Goal: Task Accomplishment & Management: Manage account settings

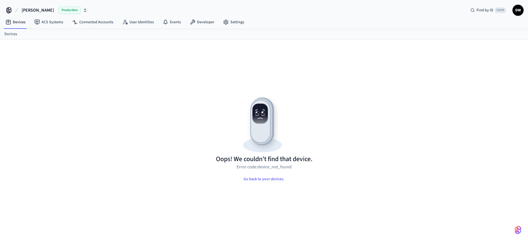
click at [265, 122] on img at bounding box center [264, 124] width 96 height 62
click at [23, 25] on link "Devices" at bounding box center [15, 22] width 29 height 10
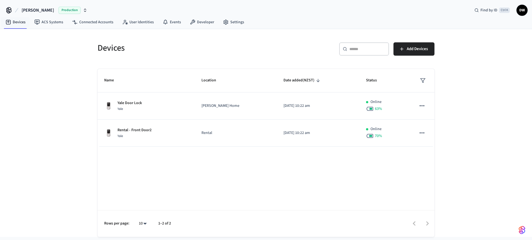
click at [212, 131] on p "Rental" at bounding box center [235, 133] width 69 height 6
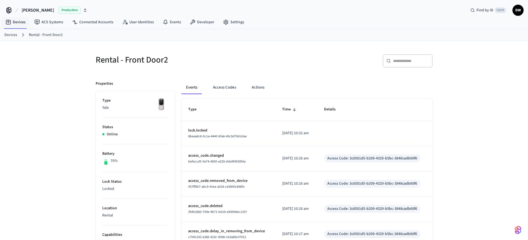
click at [231, 84] on button "Access Codes" at bounding box center [224, 87] width 32 height 13
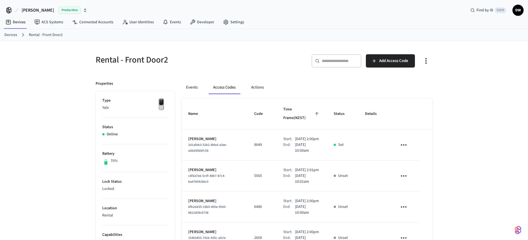
click at [402, 141] on icon "sticky table" at bounding box center [403, 145] width 9 height 9
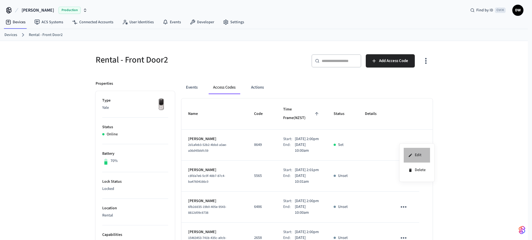
click at [412, 154] on icon at bounding box center [410, 154] width 3 height 3
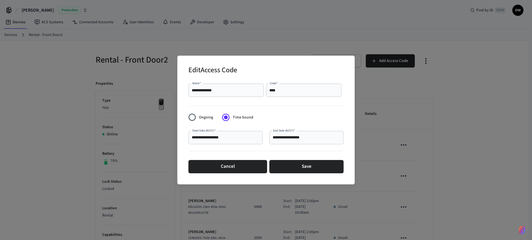
click at [290, 137] on input "**********" at bounding box center [307, 138] width 68 height 6
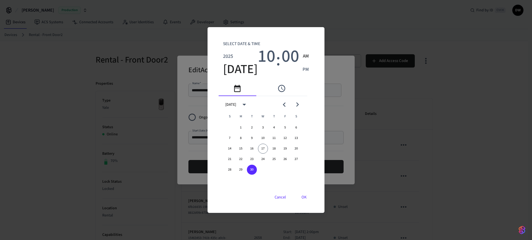
click at [298, 105] on icon "Next month" at bounding box center [297, 104] width 3 height 4
click at [242, 139] on button "6" at bounding box center [241, 138] width 10 height 10
type input "**********"
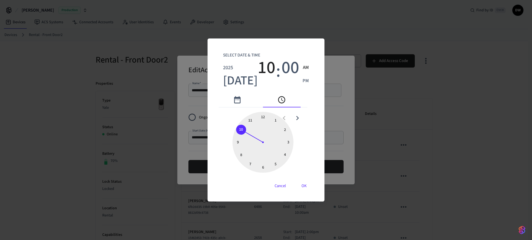
click at [302, 185] on button "OK" at bounding box center [304, 185] width 19 height 13
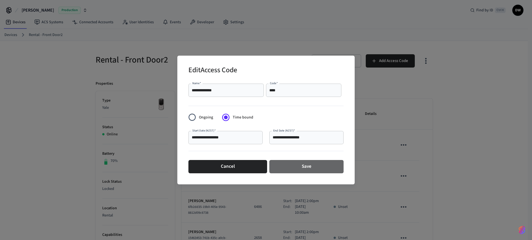
click at [304, 167] on button "Save" at bounding box center [306, 166] width 74 height 13
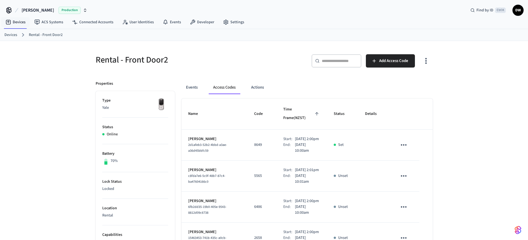
click at [17, 22] on link "Devices" at bounding box center [15, 22] width 29 height 10
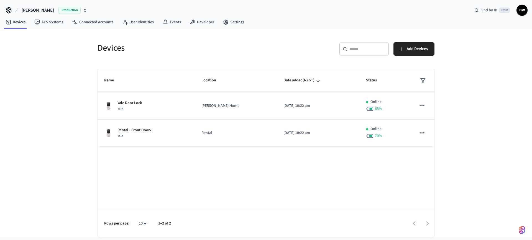
click at [219, 103] on p "[PERSON_NAME] Home" at bounding box center [235, 106] width 69 height 6
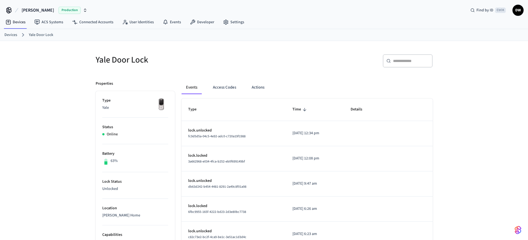
click at [255, 86] on button "Actions" at bounding box center [258, 87] width 22 height 13
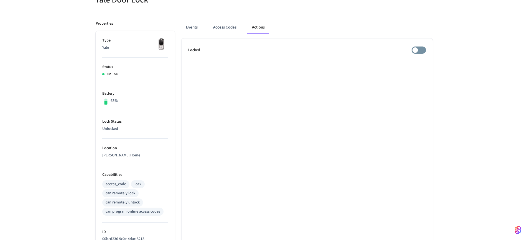
scroll to position [23, 0]
